Goal: Task Accomplishment & Management: Use online tool/utility

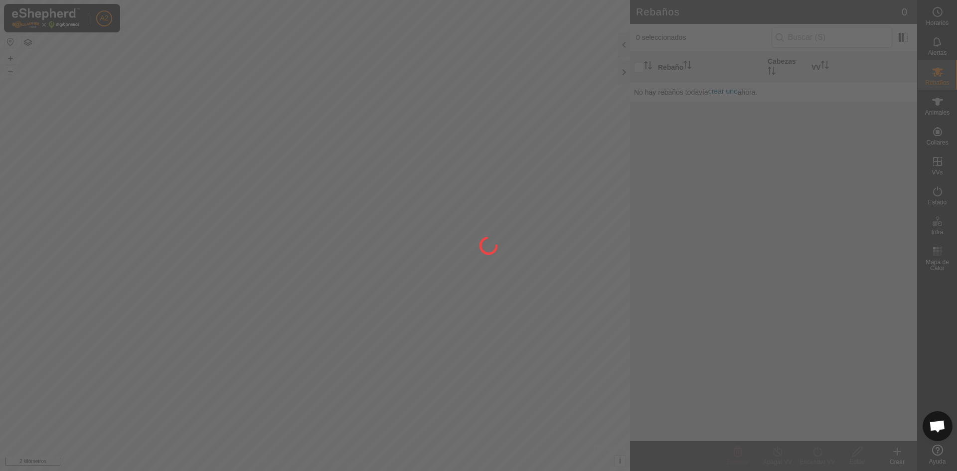
scroll to position [957, 0]
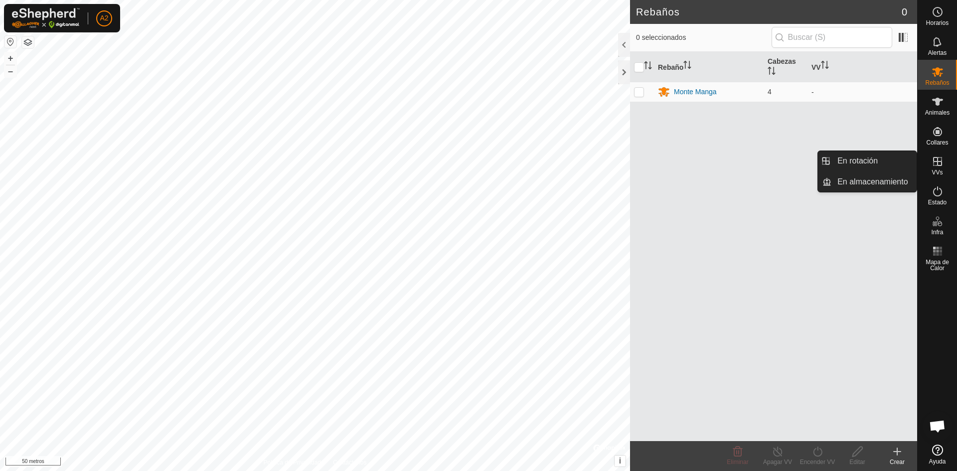
click at [935, 155] on es-virtualpaddocks-svg-icon at bounding box center [938, 162] width 18 height 16
click at [887, 160] on link "En rotación" at bounding box center [874, 161] width 85 height 20
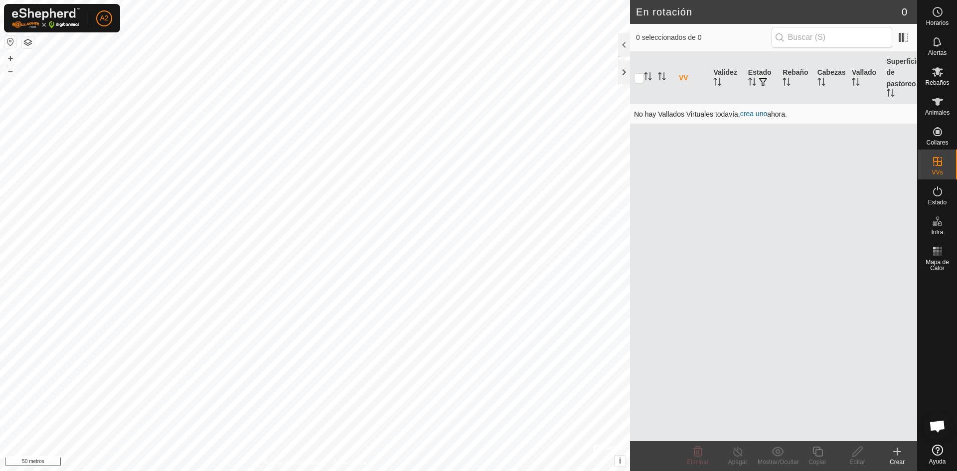
click at [757, 113] on font "crea uno" at bounding box center [753, 114] width 27 height 8
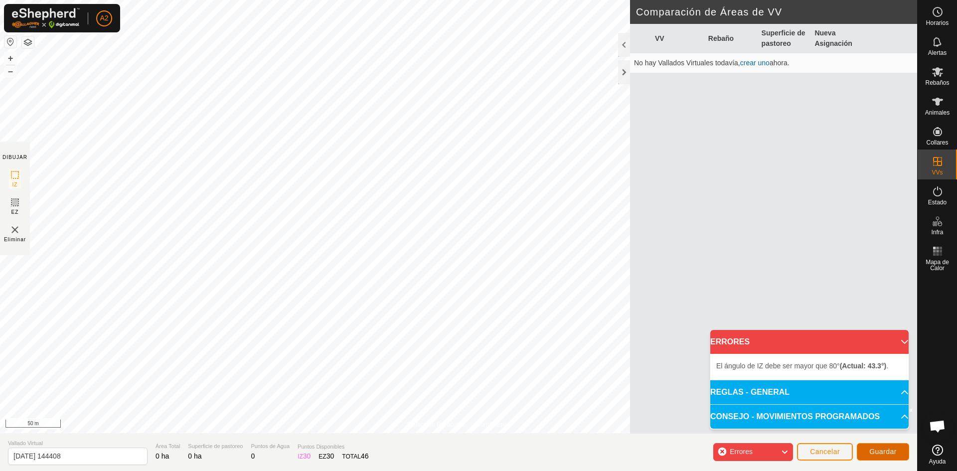
click at [879, 451] on span "Guardar" at bounding box center [882, 452] width 27 height 8
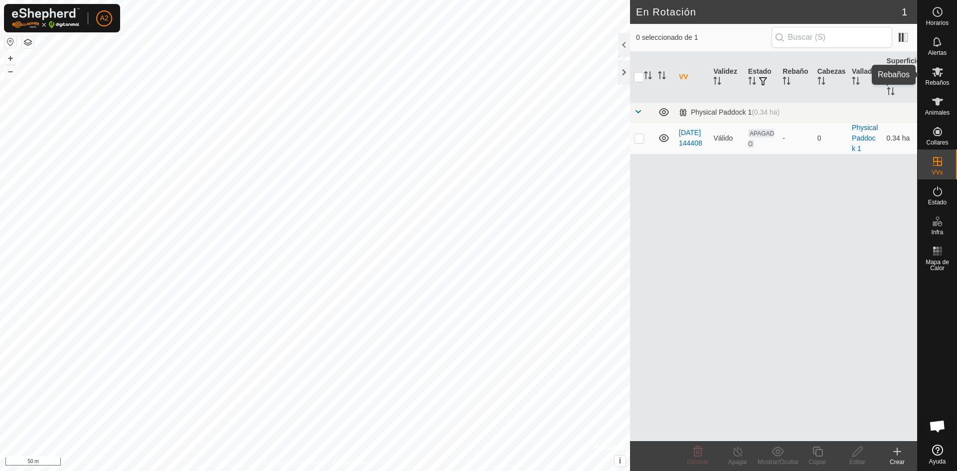
click at [940, 72] on icon at bounding box center [938, 72] width 12 height 12
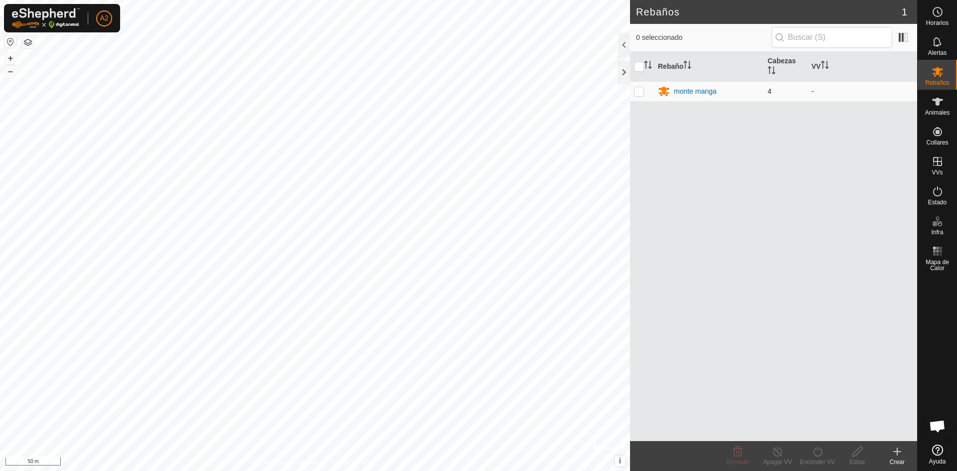
click at [638, 92] on p-checkbox at bounding box center [639, 91] width 10 height 8
checkbox input "true"
click at [816, 454] on icon at bounding box center [818, 452] width 12 height 12
click at [810, 432] on link "Ahora" at bounding box center [847, 430] width 99 height 20
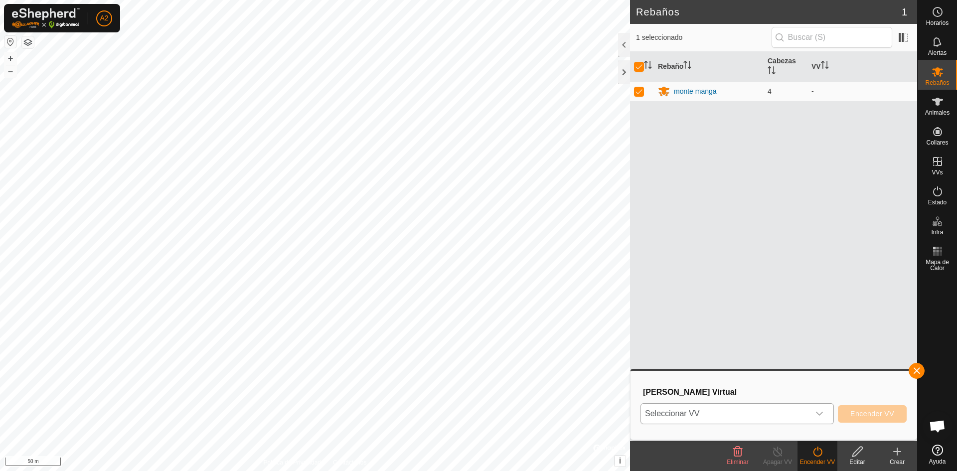
click at [817, 414] on icon "dropdown trigger" at bounding box center [820, 414] width 8 height 8
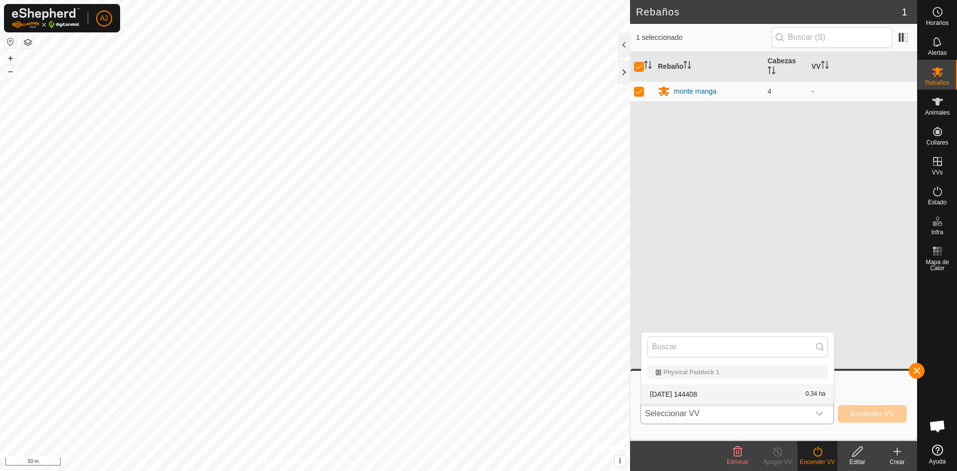
click at [704, 394] on li "2025-10-08 144408 0.34 ha" at bounding box center [738, 394] width 192 height 20
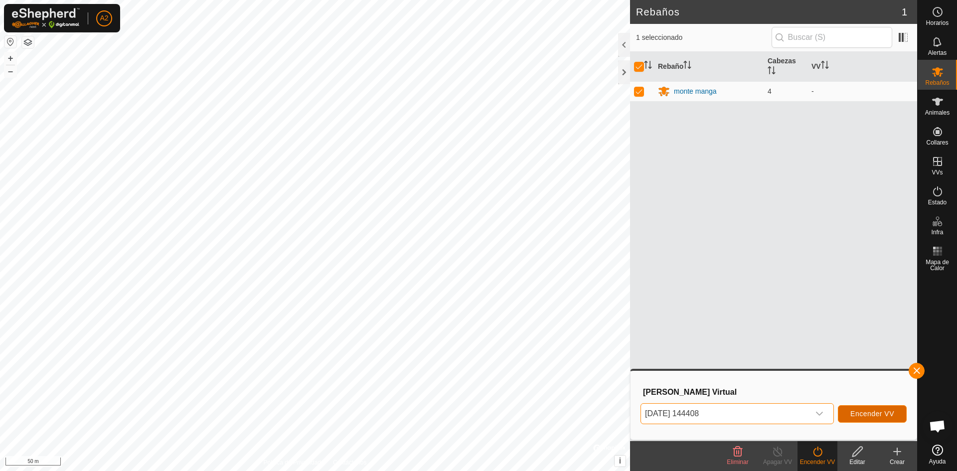
click at [863, 414] on span "Encender VV" at bounding box center [873, 414] width 44 height 8
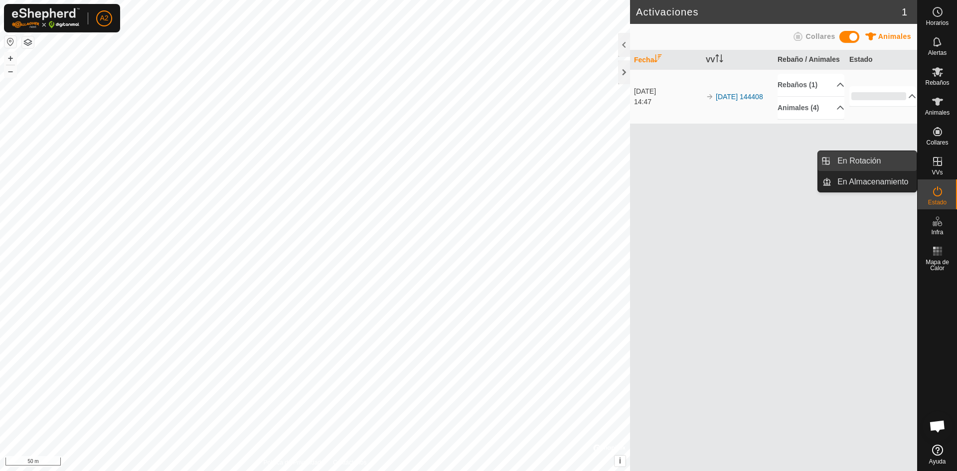
click at [856, 157] on link "En Rotación" at bounding box center [874, 161] width 85 height 20
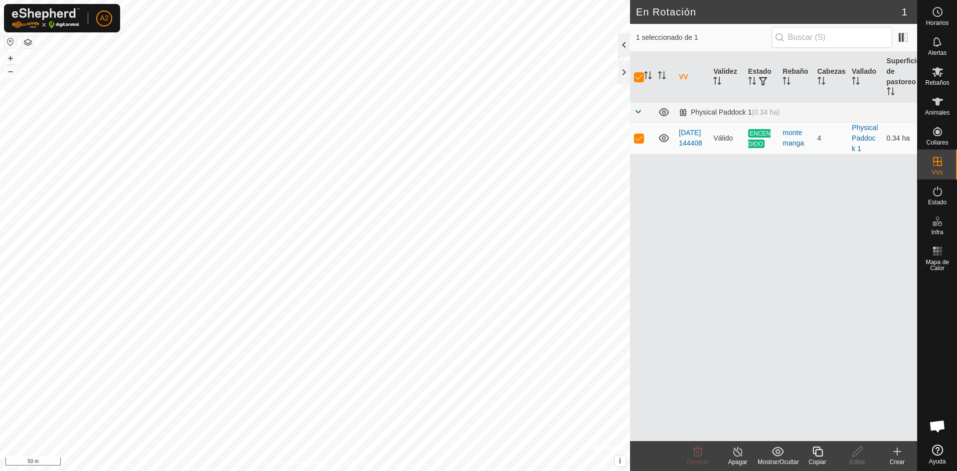
click at [621, 45] on div at bounding box center [624, 45] width 12 height 24
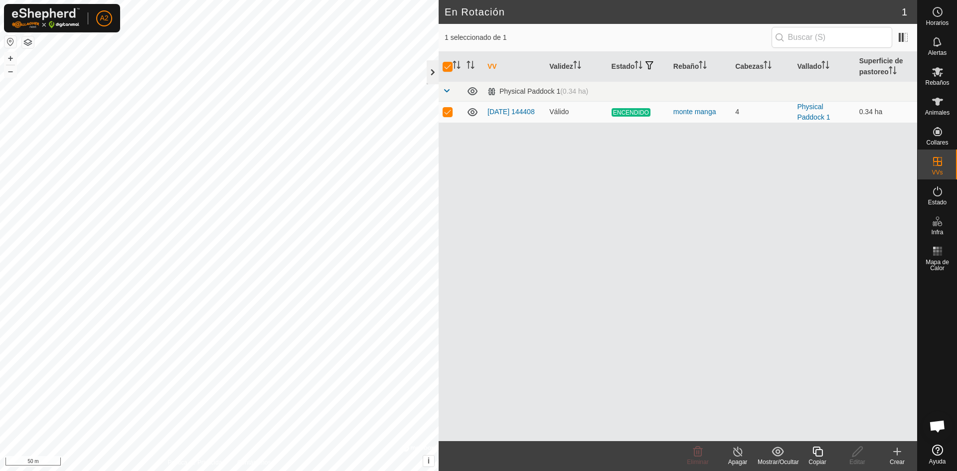
click at [430, 70] on div at bounding box center [433, 72] width 12 height 24
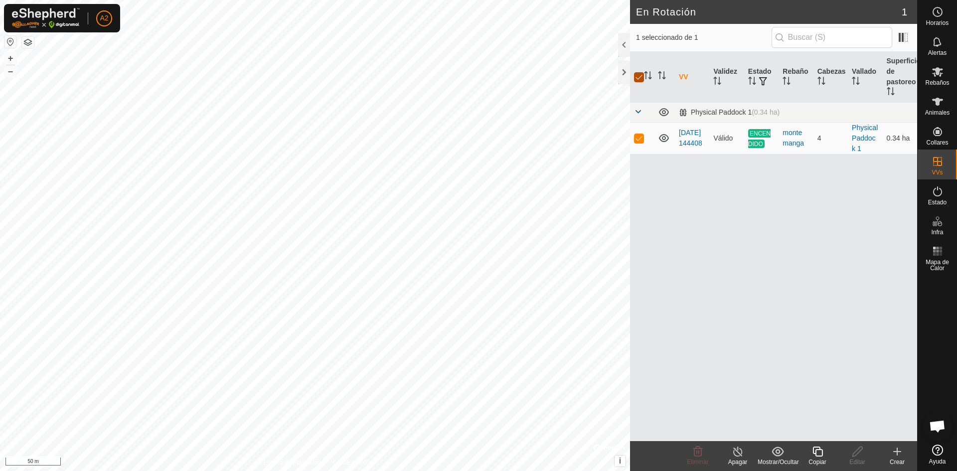
click at [638, 75] on input "checkbox" at bounding box center [639, 77] width 10 height 10
checkbox input "false"
click at [935, 69] on icon at bounding box center [937, 71] width 11 height 9
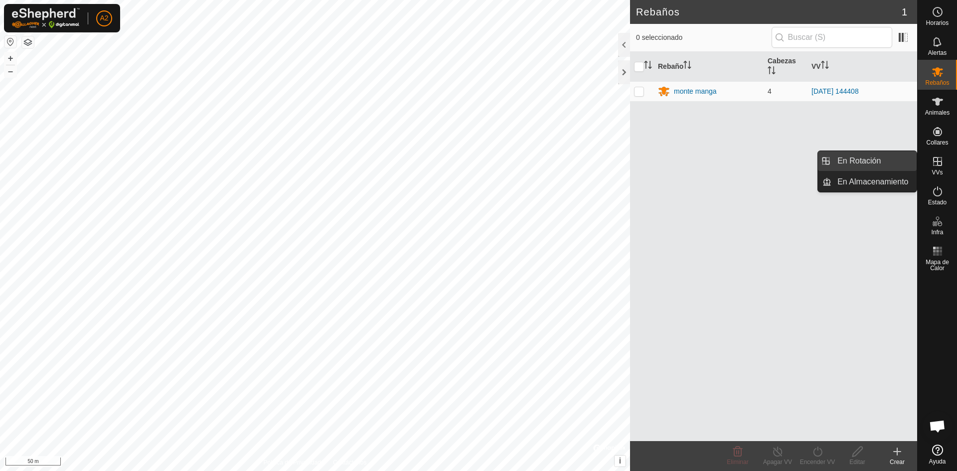
click at [872, 155] on link "En Rotación" at bounding box center [874, 161] width 85 height 20
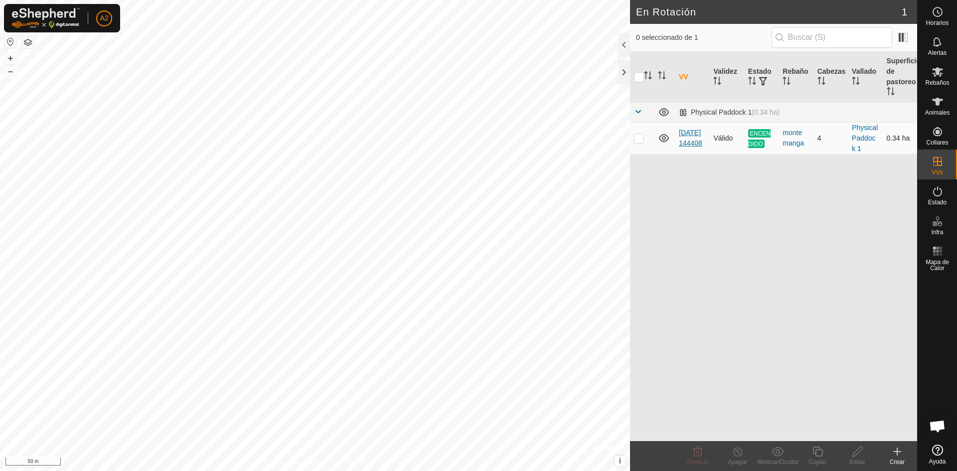
click at [684, 129] on link "[DATE] 144408" at bounding box center [690, 138] width 23 height 18
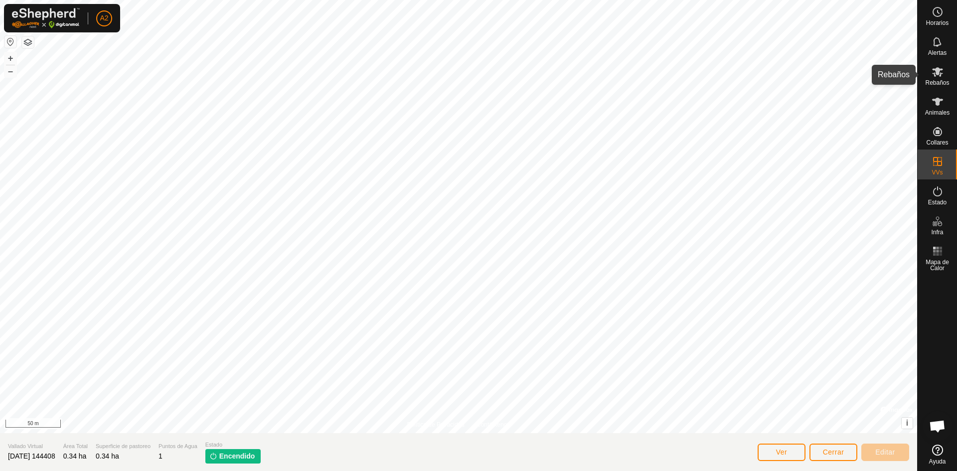
click at [937, 75] on icon at bounding box center [938, 72] width 12 height 12
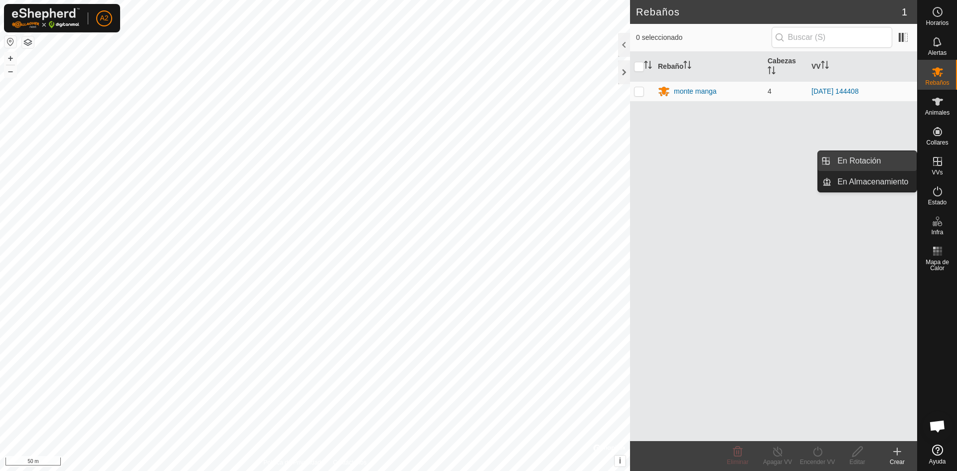
click at [849, 159] on link "En Rotación" at bounding box center [874, 161] width 85 height 20
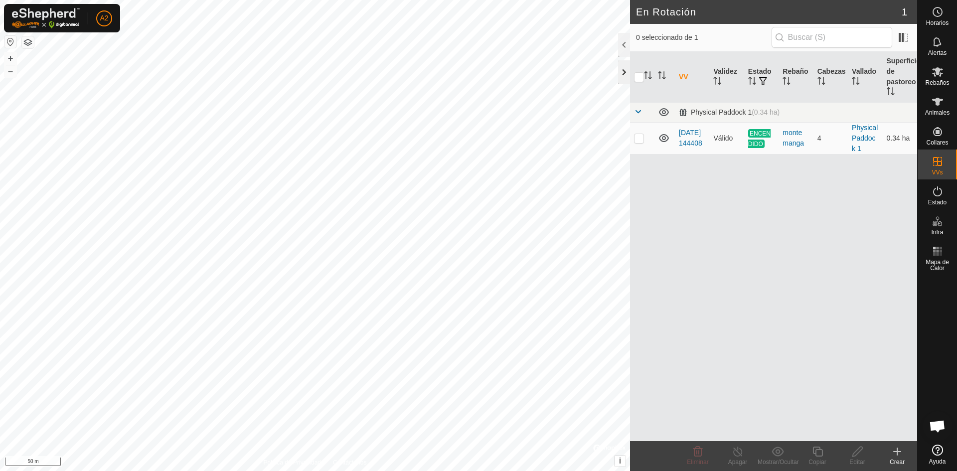
click at [621, 68] on div at bounding box center [624, 72] width 12 height 24
click at [814, 229] on div "VV Validez Estado Rebaño Cabezas Vallado Superficie de pastoreo Potrero físico …" at bounding box center [773, 246] width 287 height 389
